Goal: Task Accomplishment & Management: Manage account settings

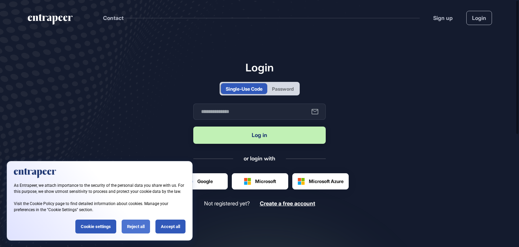
click at [143, 230] on div "Reject all" at bounding box center [136, 226] width 28 height 14
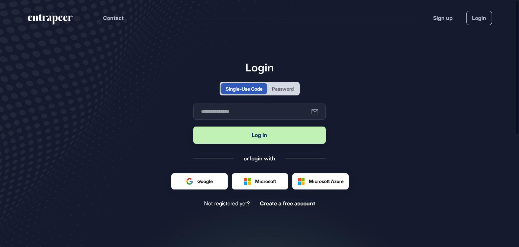
click at [282, 96] on div "Login Single-Use Code Password Business email Log in or login with Google Micro…" at bounding box center [259, 134] width 133 height 146
click at [285, 87] on div "Password" at bounding box center [283, 88] width 22 height 7
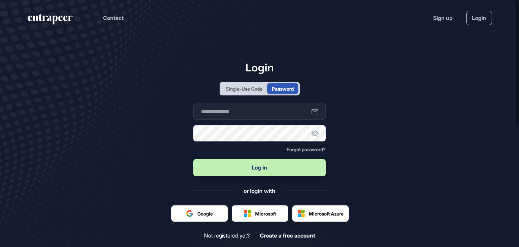
click at [276, 102] on div "Login Single-Use Code Password Business email Password Forgot password? Log in …" at bounding box center [259, 150] width 133 height 178
click at [266, 115] on input "text" at bounding box center [259, 111] width 133 height 16
type input "**********"
click at [193, 159] on button "Log in" at bounding box center [259, 167] width 133 height 17
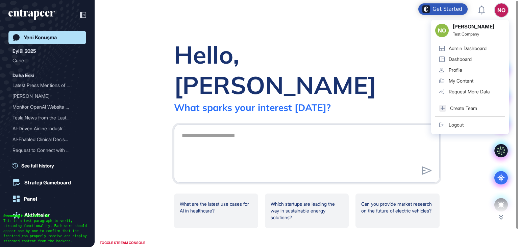
click at [451, 124] on div "Logout" at bounding box center [456, 124] width 15 height 5
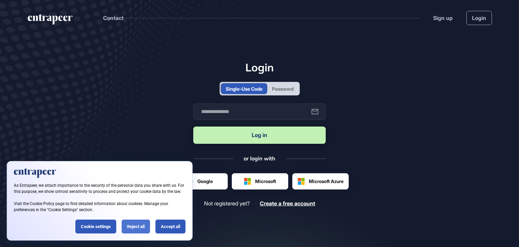
click at [141, 230] on div "Reject all" at bounding box center [136, 226] width 28 height 14
